Goal: Transaction & Acquisition: Purchase product/service

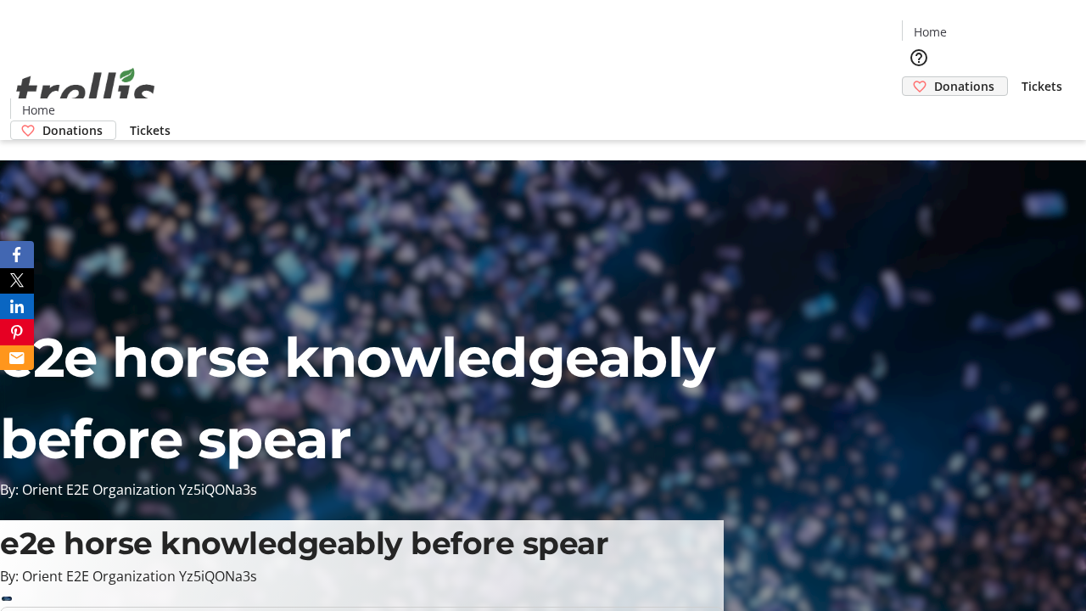
click at [934, 77] on span "Donations" at bounding box center [964, 86] width 60 height 18
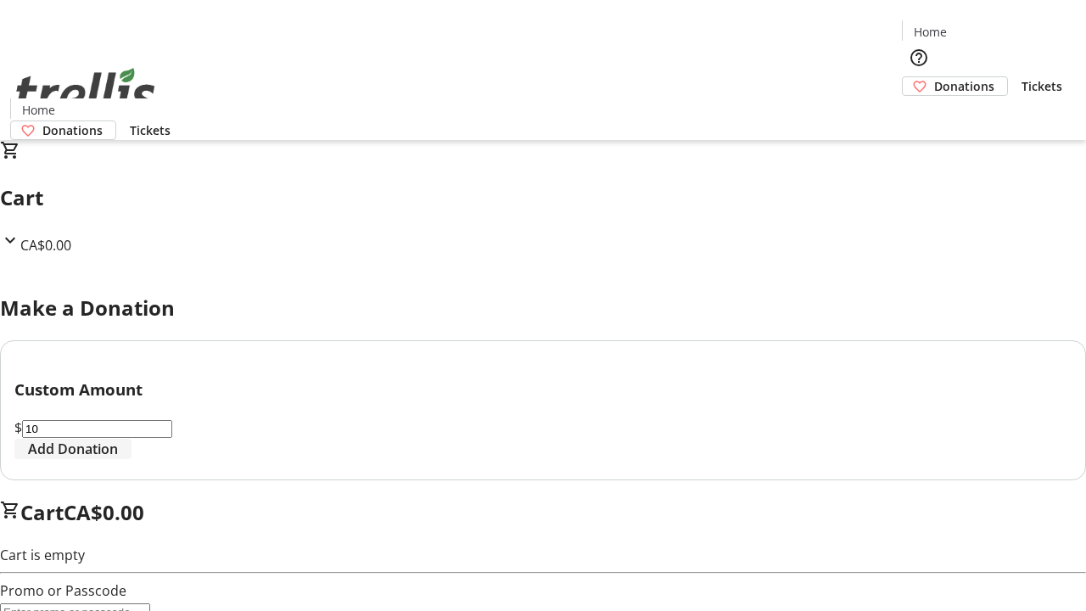
click at [118, 459] on span "Add Donation" at bounding box center [73, 449] width 90 height 20
select select "CA"
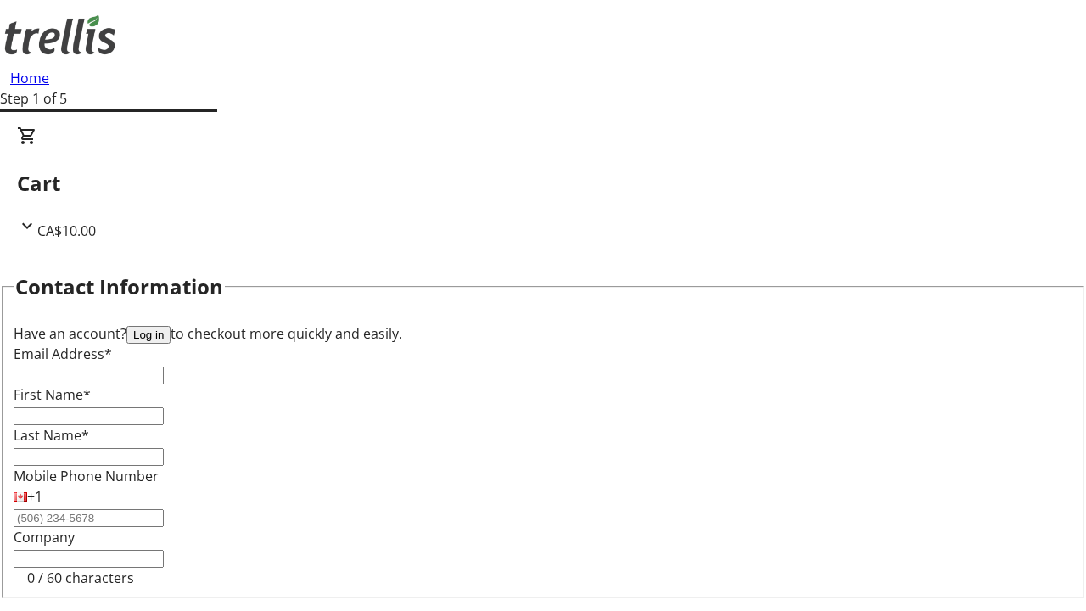
click at [171, 326] on button "Log in" at bounding box center [148, 335] width 44 height 18
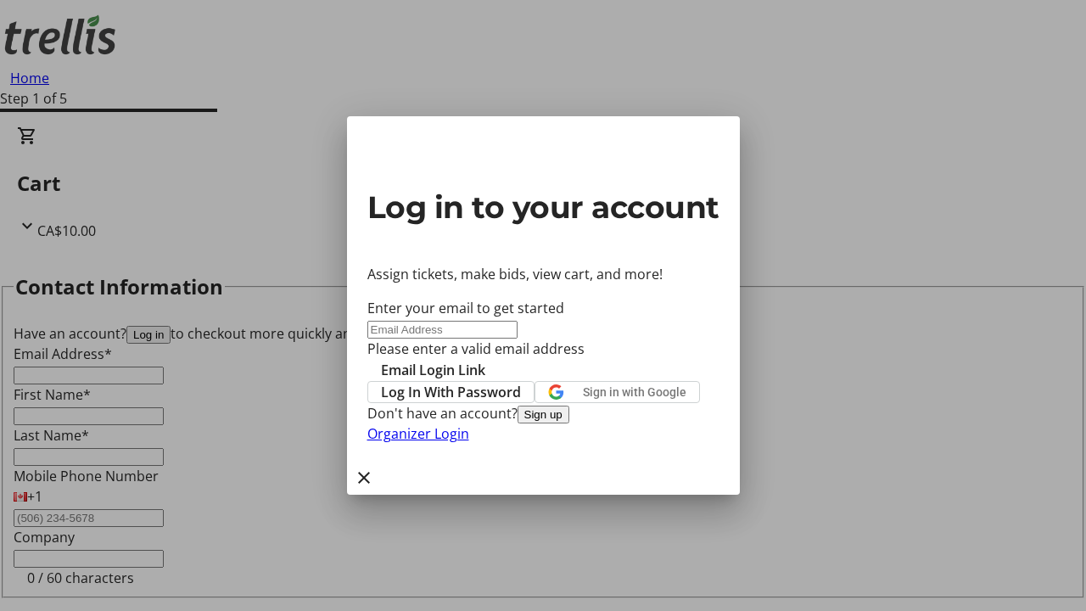
click at [570, 424] on button "Sign up" at bounding box center [544, 415] width 52 height 18
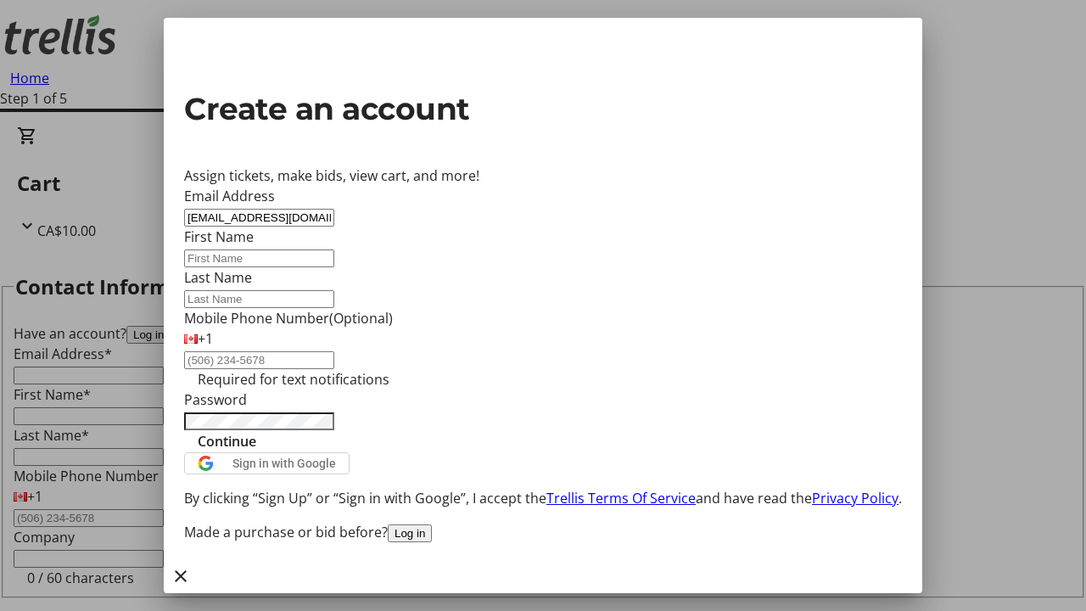
type input "[EMAIL_ADDRESS][DOMAIN_NAME]"
type input "Yasmeen"
type input "Green"
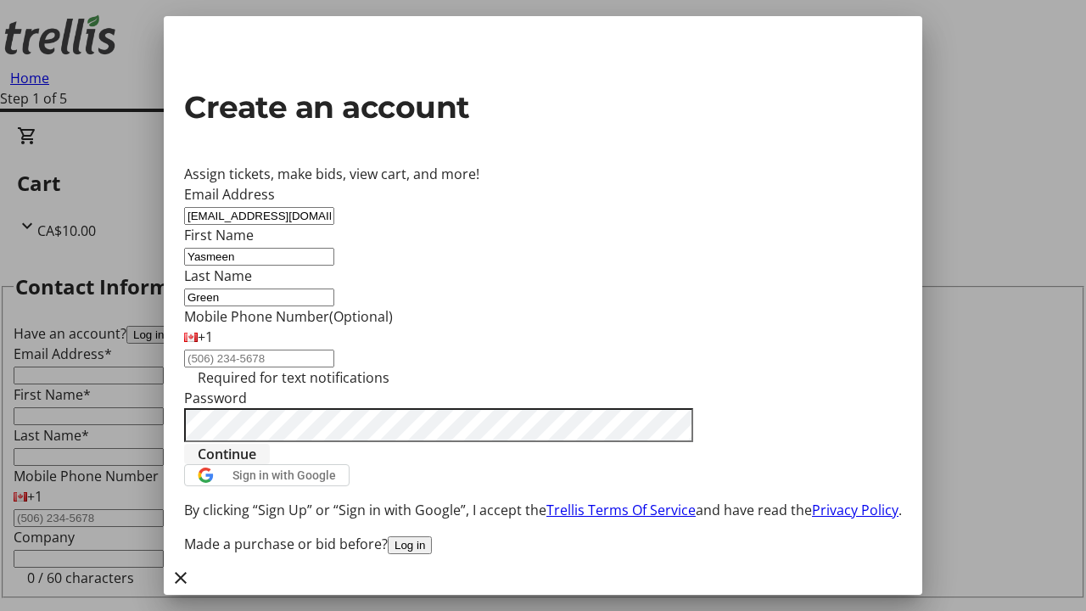
click at [256, 464] on span "Continue" at bounding box center [227, 454] width 59 height 20
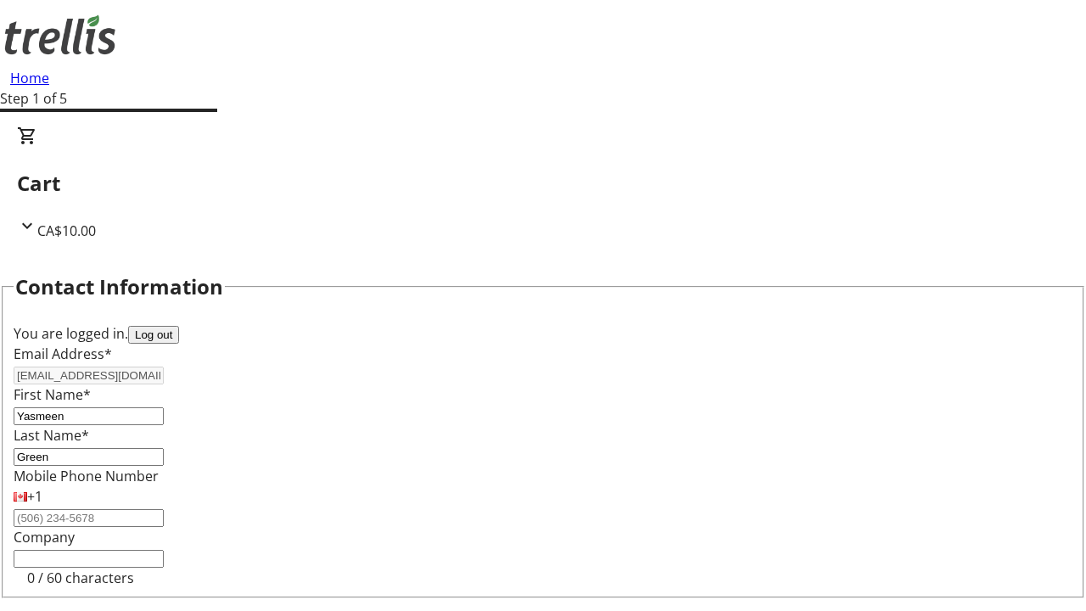
select select "BC"
select select "CA"
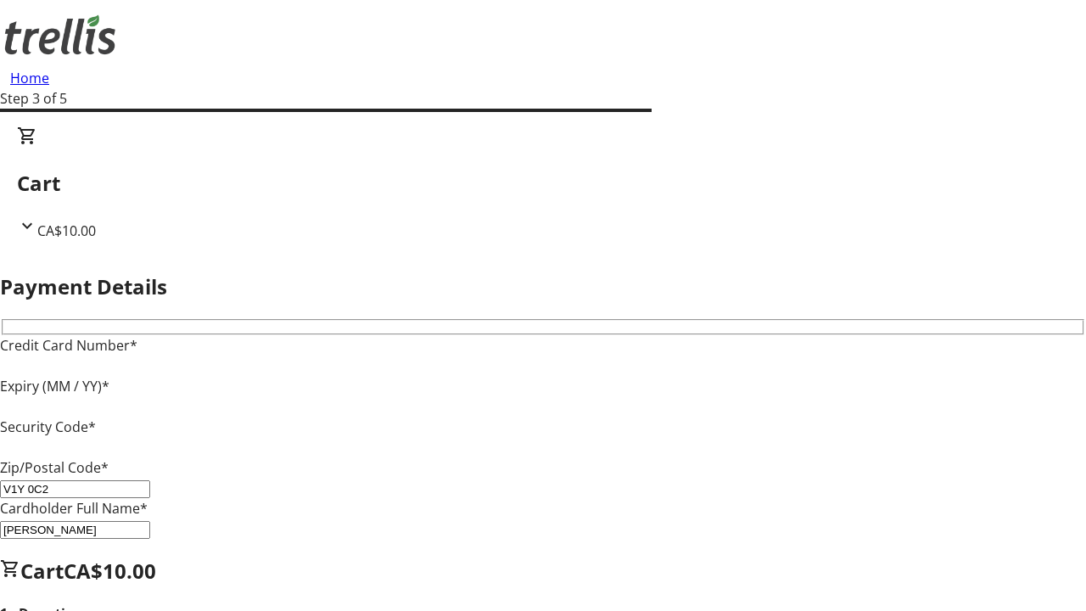
type input "V1Y 0C2"
